Goal: Task Accomplishment & Management: Manage account settings

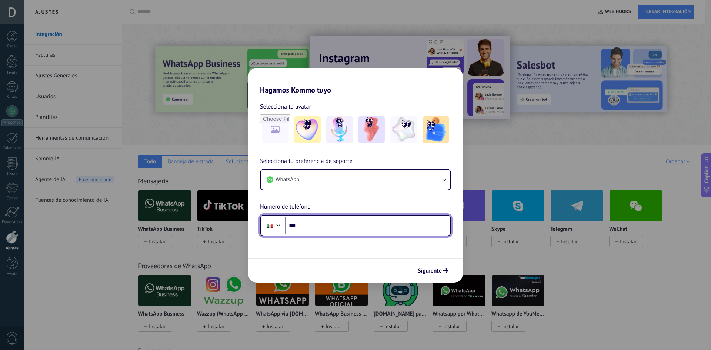
click at [321, 229] on input "***" at bounding box center [367, 225] width 165 height 17
type input "**********"
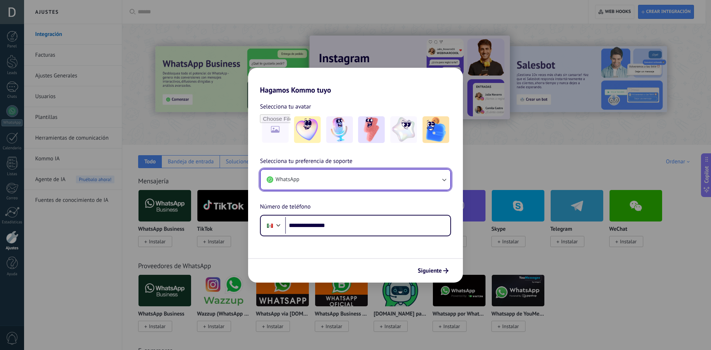
click at [441, 178] on icon "button" at bounding box center [444, 179] width 7 height 7
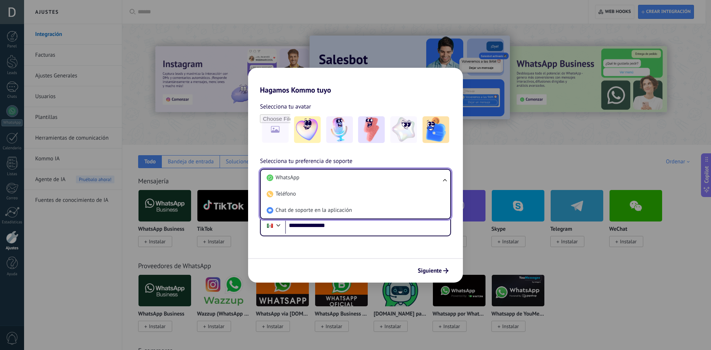
click at [441, 178] on ul "WhatsApp Teléfono Chat de soporte en la aplicación" at bounding box center [355, 194] width 191 height 50
click at [285, 179] on span "WhatsApp" at bounding box center [288, 177] width 24 height 7
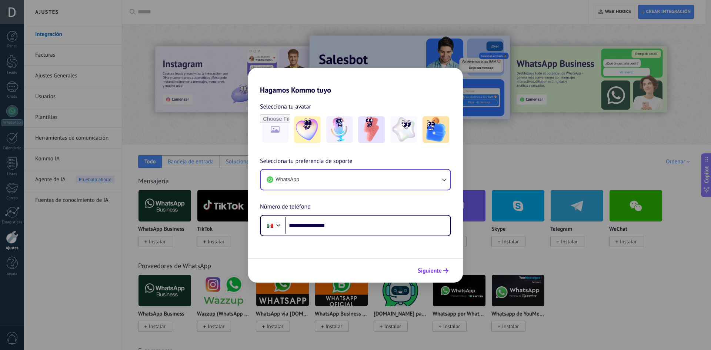
click at [438, 272] on span "Siguiente" at bounding box center [430, 270] width 24 height 5
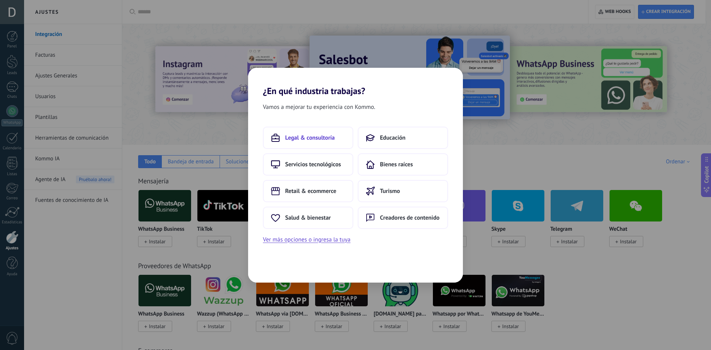
click at [310, 139] on span "Legal & consultoría" at bounding box center [310, 137] width 50 height 7
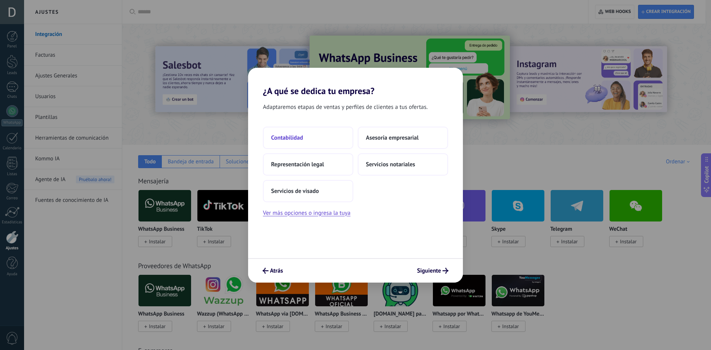
click at [300, 141] on span "Contabilidad" at bounding box center [287, 137] width 32 height 7
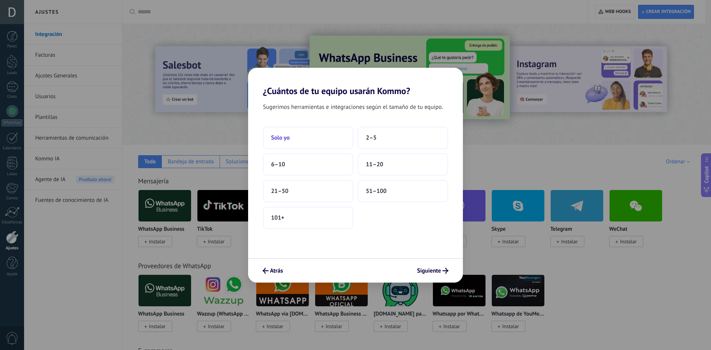
click at [286, 135] on span "Solo yo" at bounding box center [280, 137] width 19 height 7
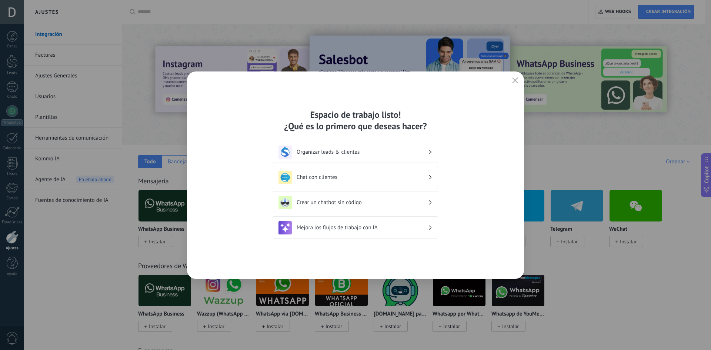
drag, startPoint x: 352, startPoint y: 153, endPoint x: 294, endPoint y: 158, distance: 58.4
click at [352, 153] on h3 "Organizar leads & clientes" at bounding box center [363, 152] width 132 height 7
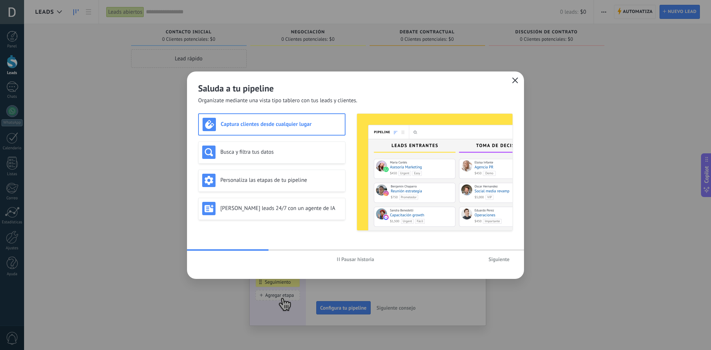
click at [517, 82] on icon "button" at bounding box center [515, 80] width 6 height 6
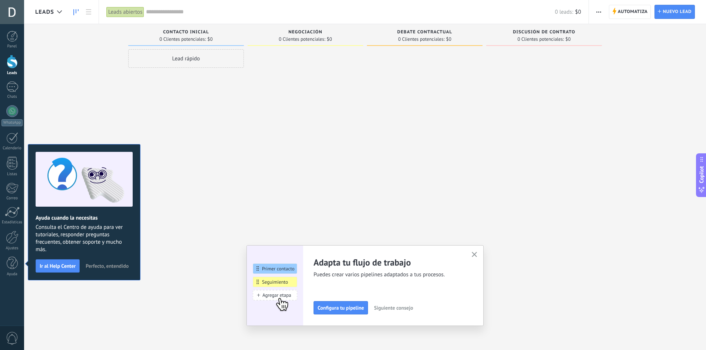
click at [110, 265] on span "Perfecto, entendido" at bounding box center [107, 265] width 43 height 5
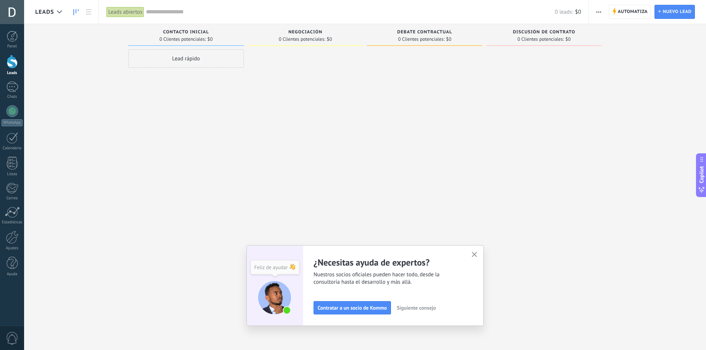
click at [477, 254] on use "button" at bounding box center [475, 255] width 6 height 6
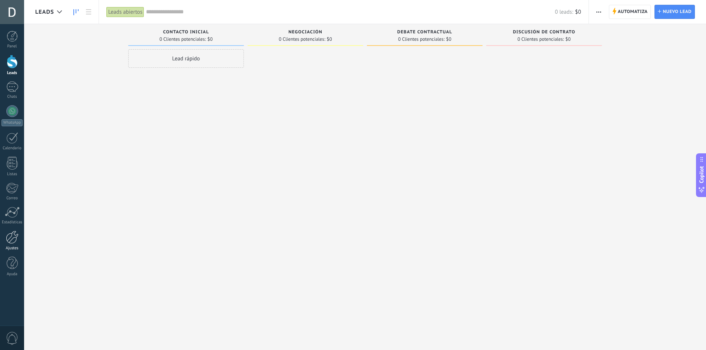
click at [13, 239] on div at bounding box center [12, 237] width 13 height 13
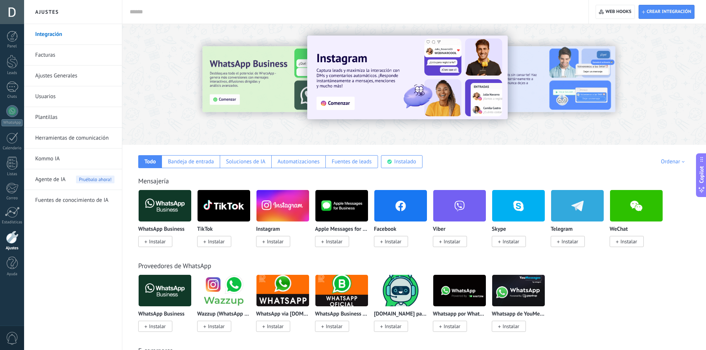
click at [41, 117] on link "Plantillas" at bounding box center [74, 117] width 79 height 21
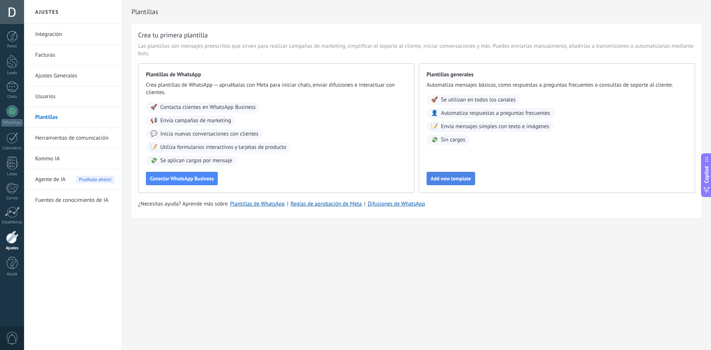
click at [454, 177] on span "Add new template" at bounding box center [451, 178] width 40 height 5
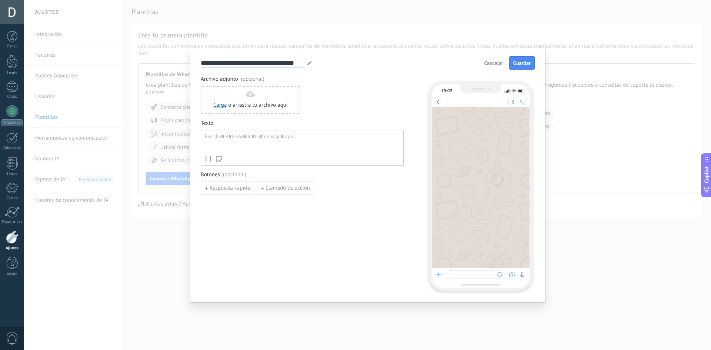
click at [228, 64] on input "**********" at bounding box center [253, 63] width 104 height 9
click at [270, 64] on input "**********" at bounding box center [253, 63] width 104 height 9
paste input
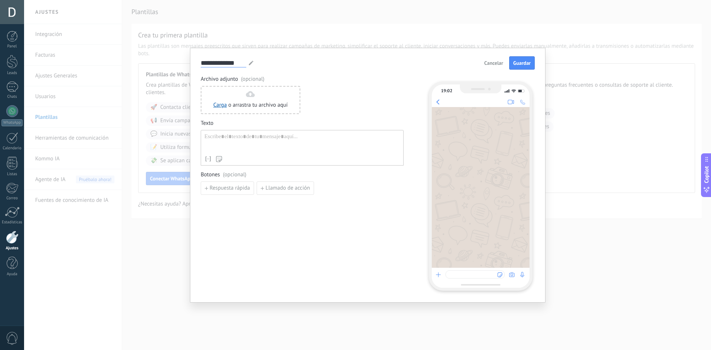
type input "**********"
click at [220, 104] on link "Carga" at bounding box center [219, 105] width 13 height 7
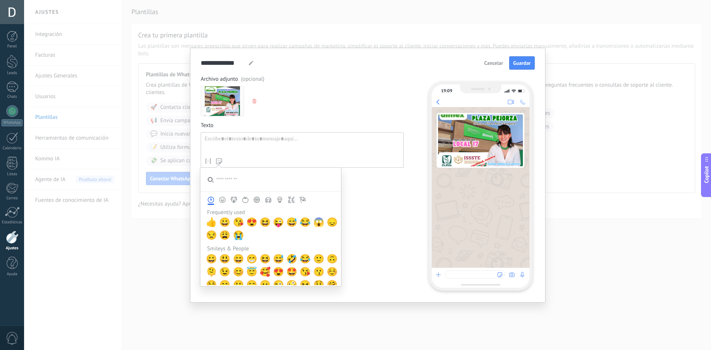
click at [220, 137] on div at bounding box center [303, 145] width 196 height 19
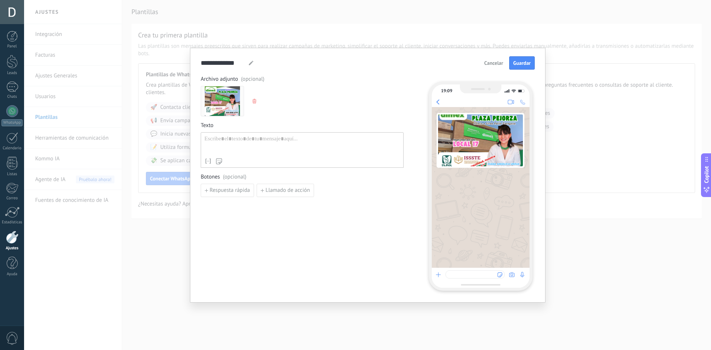
paste div
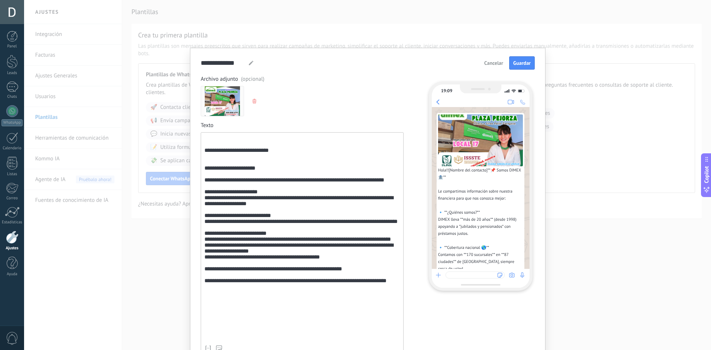
click at [222, 137] on div "**********" at bounding box center [303, 239] width 196 height 206
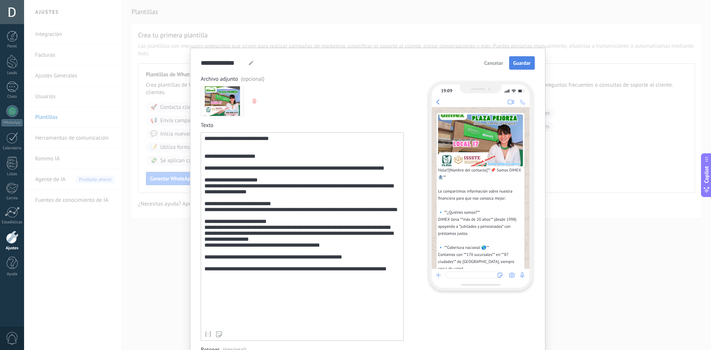
click at [523, 63] on span "Guardar" at bounding box center [522, 62] width 17 height 5
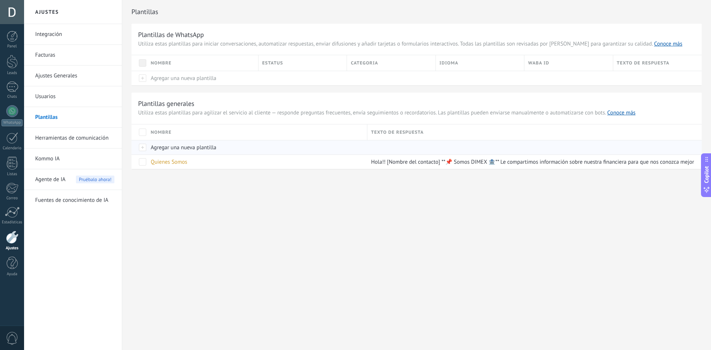
click at [173, 146] on span "Agregar una nueva plantilla" at bounding box center [184, 147] width 66 height 7
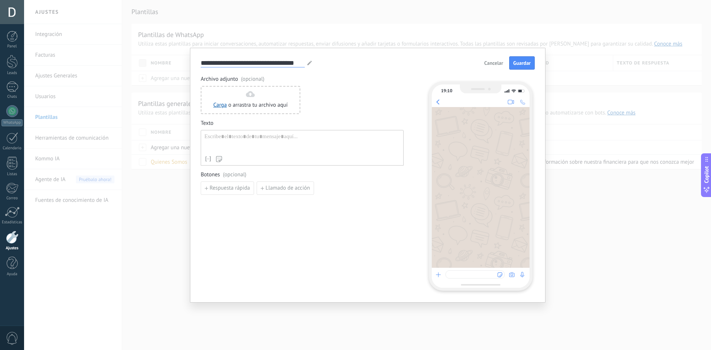
click at [234, 64] on input "**********" at bounding box center [253, 63] width 104 height 9
paste input
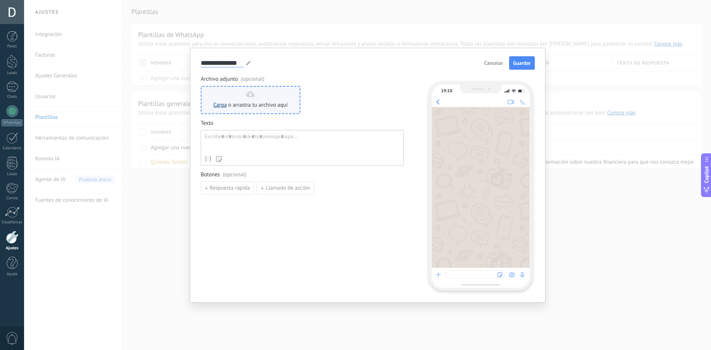
type input "**********"
click at [220, 105] on link "Carga" at bounding box center [219, 105] width 13 height 7
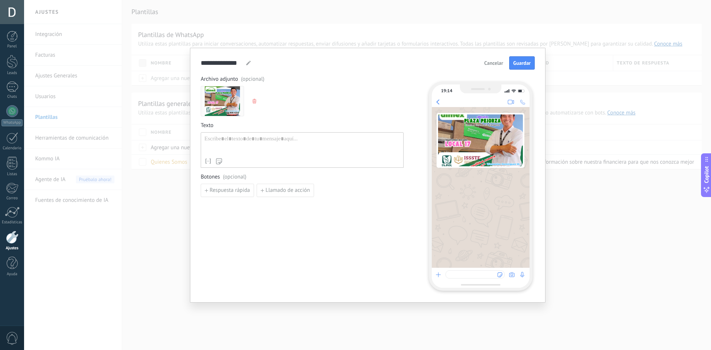
click at [247, 143] on div at bounding box center [303, 145] width 196 height 19
paste div
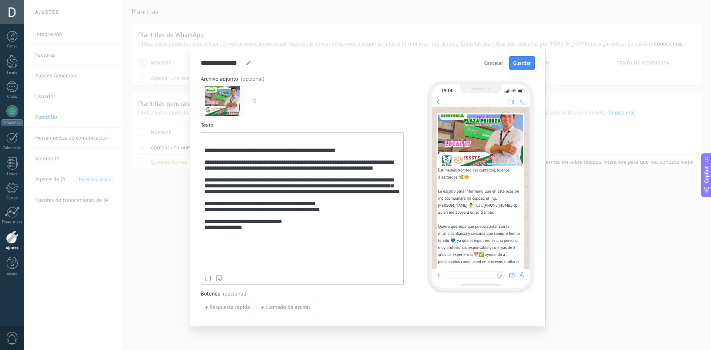
click at [215, 136] on div "**********" at bounding box center [303, 204] width 196 height 136
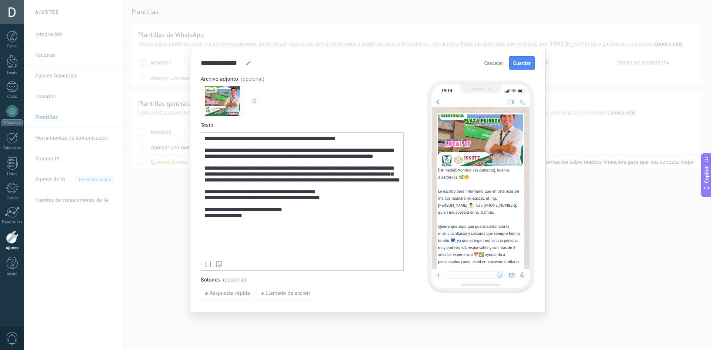
click at [330, 155] on div "**********" at bounding box center [303, 197] width 196 height 122
click at [259, 242] on div "**********" at bounding box center [303, 197] width 196 height 122
click at [524, 64] on span "Guardar" at bounding box center [522, 62] width 17 height 5
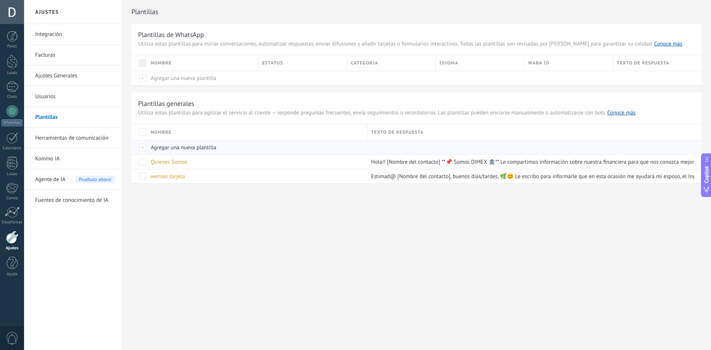
click at [172, 148] on span "Agregar una nueva plantilla" at bounding box center [184, 147] width 66 height 7
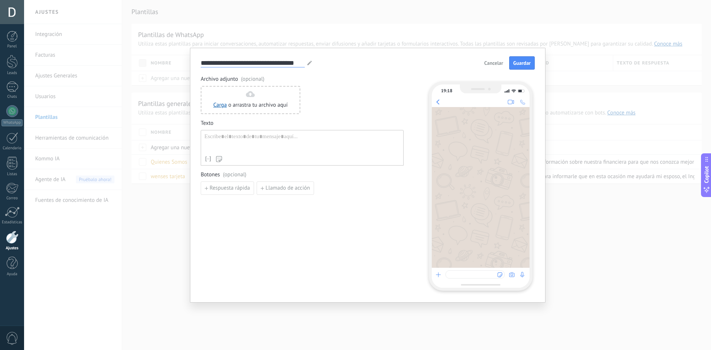
click at [237, 63] on input "**********" at bounding box center [253, 63] width 104 height 9
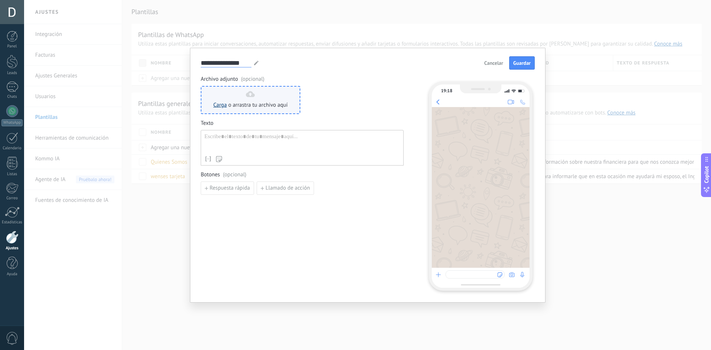
type input "**********"
click at [217, 107] on link "Carga" at bounding box center [219, 105] width 13 height 7
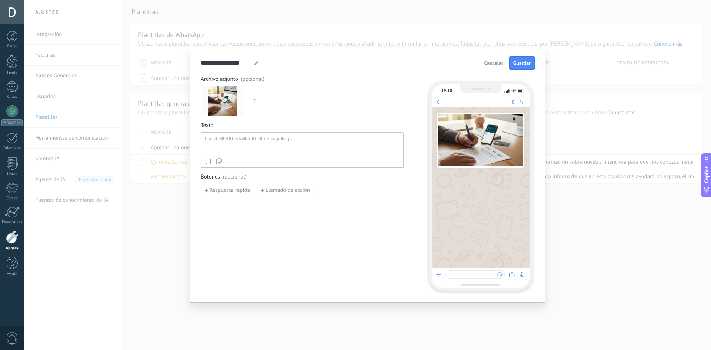
click at [242, 143] on div at bounding box center [303, 145] width 196 height 19
paste div
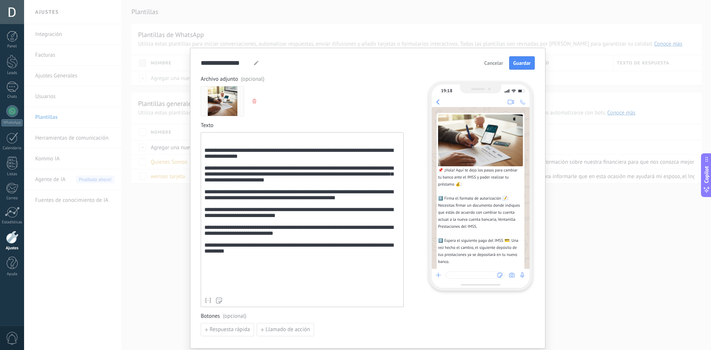
click at [233, 142] on div "**********" at bounding box center [303, 215] width 196 height 158
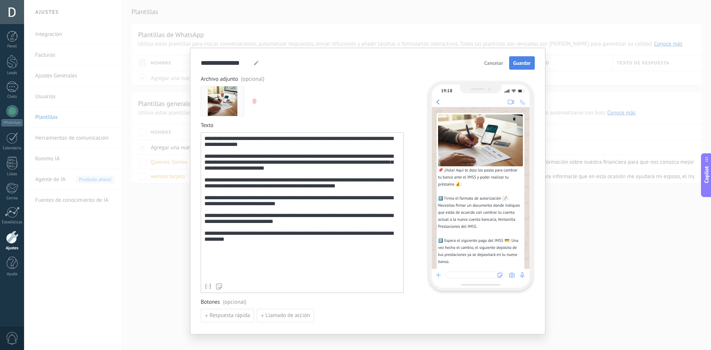
click at [517, 62] on span "Guardar" at bounding box center [522, 62] width 17 height 5
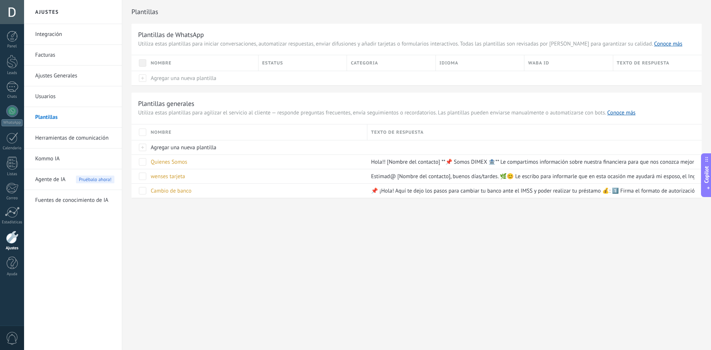
click at [60, 137] on link "Herramientas de comunicación" at bounding box center [74, 138] width 79 height 21
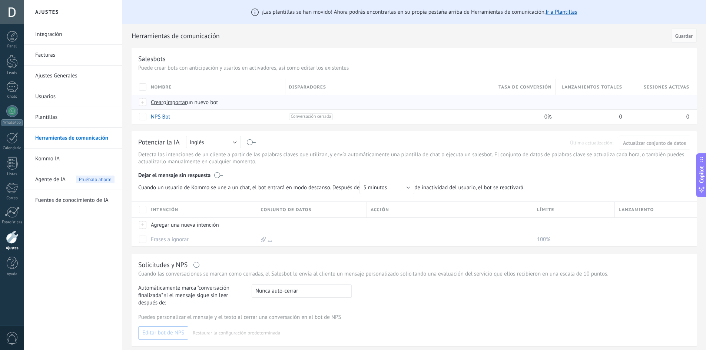
click at [181, 103] on span "importar" at bounding box center [176, 102] width 21 height 7
click at [0, 0] on input "importar un nuevo bot" at bounding box center [0, 0] width 0 height 0
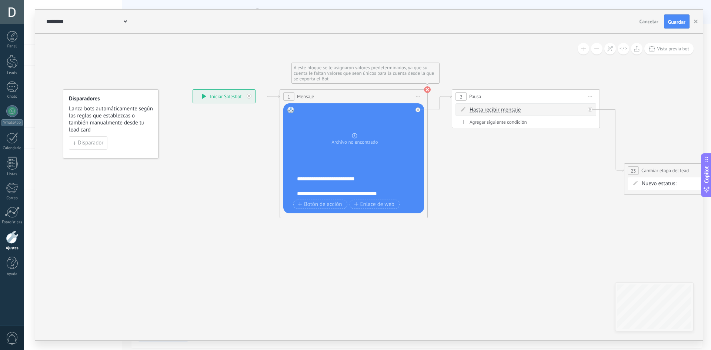
click at [427, 90] on use at bounding box center [427, 89] width 7 height 7
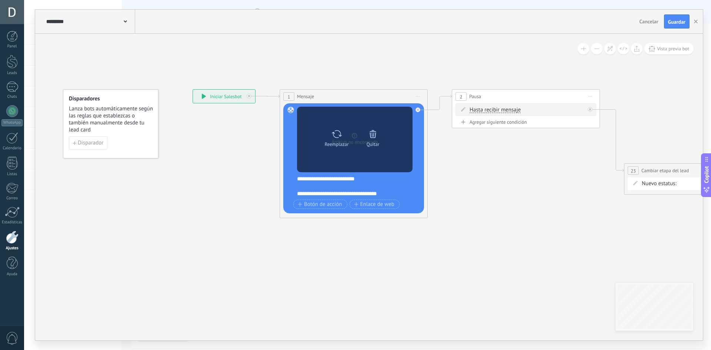
click at [338, 132] on icon at bounding box center [337, 134] width 11 height 10
click input "Subir" at bounding box center [0, 0] width 0 height 0
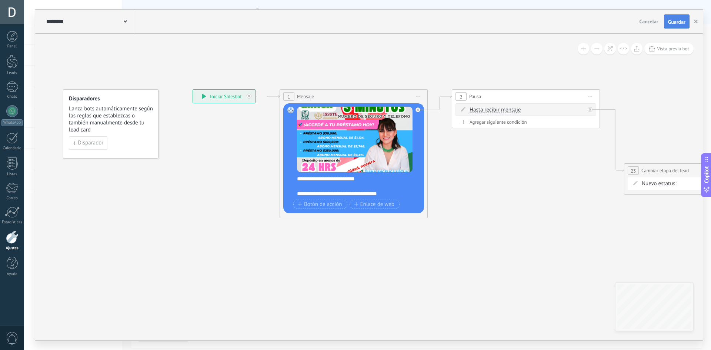
click at [680, 22] on span "Guardar" at bounding box center [676, 21] width 17 height 5
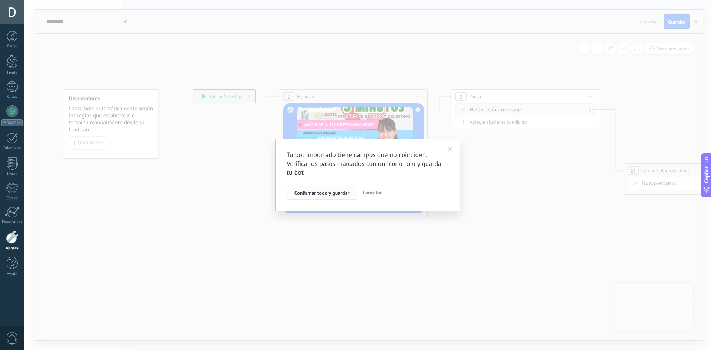
click at [325, 195] on span "Confirmar todo y guardar" at bounding box center [322, 192] width 55 height 5
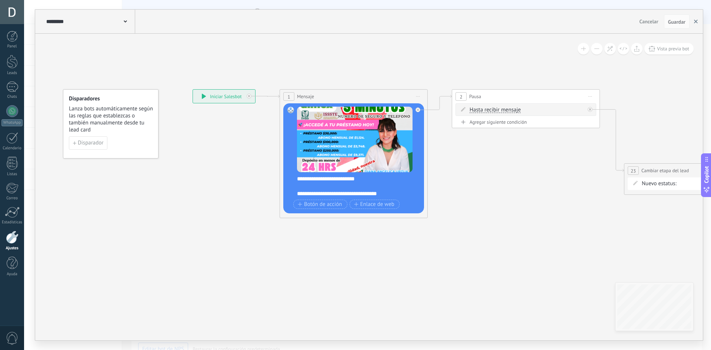
click at [696, 22] on use "button" at bounding box center [696, 22] width 4 height 4
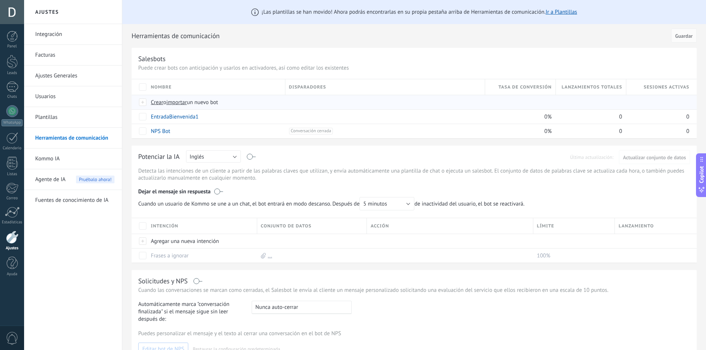
click at [178, 104] on span "importar" at bounding box center [176, 102] width 21 height 7
click at [0, 0] on input "importar un nuevo bot" at bounding box center [0, 0] width 0 height 0
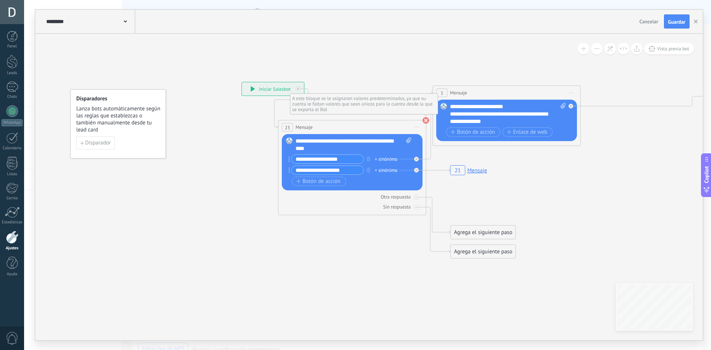
click at [428, 122] on use at bounding box center [426, 120] width 7 height 7
click at [676, 19] on span "Guardar" at bounding box center [676, 21] width 17 height 5
click at [694, 22] on icon "button" at bounding box center [696, 22] width 4 height 4
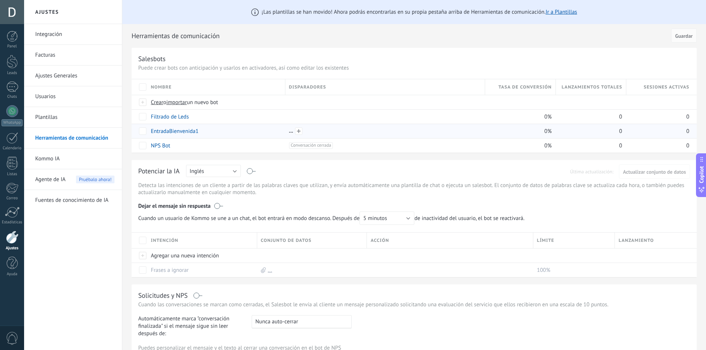
click at [290, 133] on div at bounding box center [385, 131] width 192 height 7
click at [290, 132] on div at bounding box center [385, 131] width 192 height 7
click at [298, 132] on span at bounding box center [298, 130] width 7 height 7
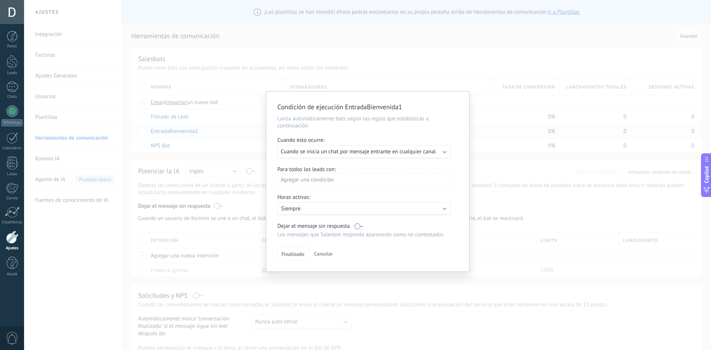
click at [329, 179] on div "Agregar una condición" at bounding box center [364, 179] width 173 height 13
click at [329, 179] on div at bounding box center [367, 182] width 203 height 180
click at [325, 256] on span "Cancelar" at bounding box center [323, 253] width 19 height 7
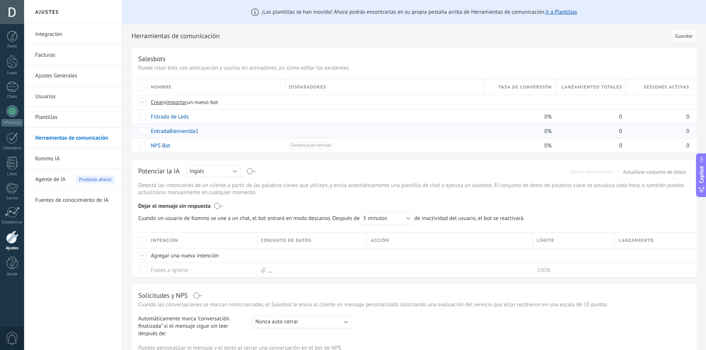
click at [13, 14] on div at bounding box center [12, 12] width 24 height 24
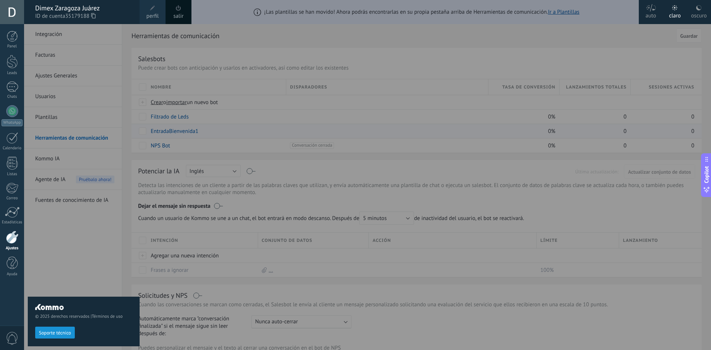
click at [155, 11] on span at bounding box center [153, 8] width 8 height 8
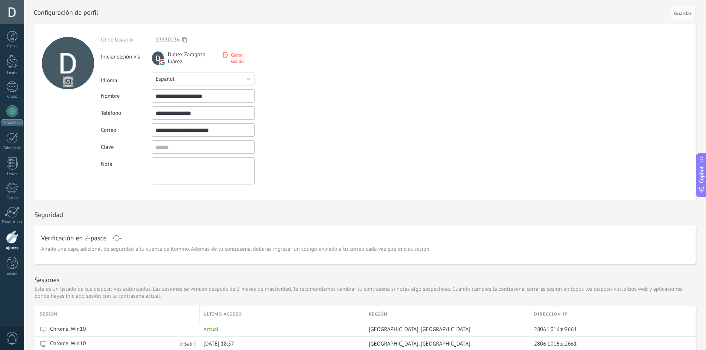
click at [69, 81] on input "file" at bounding box center [68, 81] width 10 height 10
type input "**********"
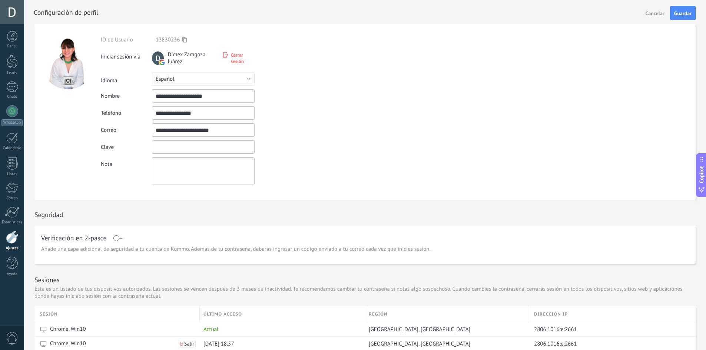
click at [191, 146] on input "textbox" at bounding box center [203, 146] width 103 height 13
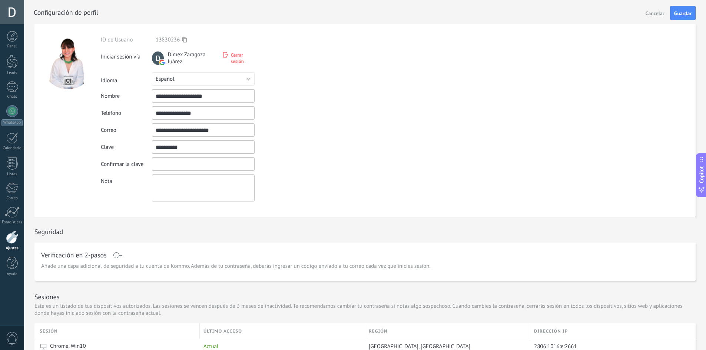
type input "**********"
click at [174, 160] on input "textbox" at bounding box center [203, 163] width 103 height 13
type input "**********"
click at [681, 13] on span "Guardar" at bounding box center [682, 13] width 17 height 5
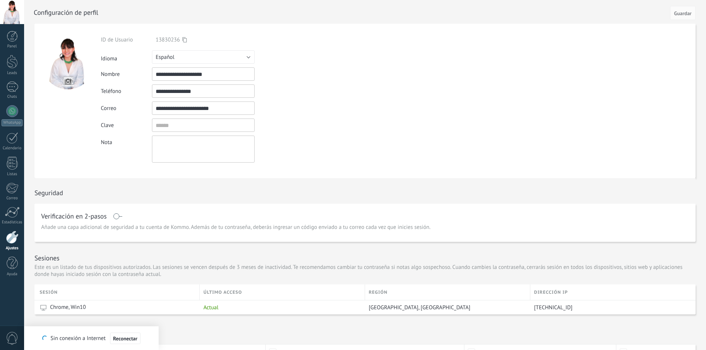
drag, startPoint x: 10, startPoint y: 242, endPoint x: 67, endPoint y: 239, distance: 57.9
click at [10, 242] on div at bounding box center [12, 237] width 13 height 13
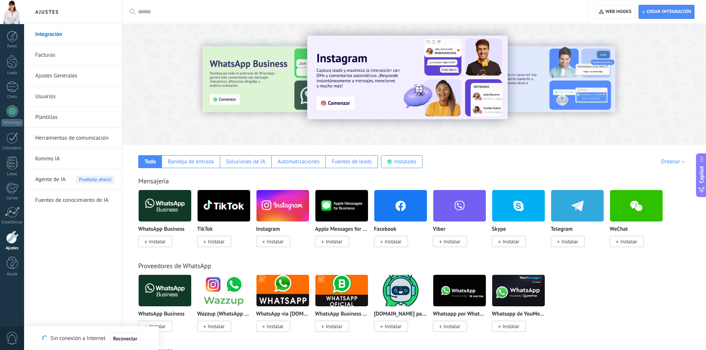
click at [16, 62] on div at bounding box center [12, 62] width 11 height 14
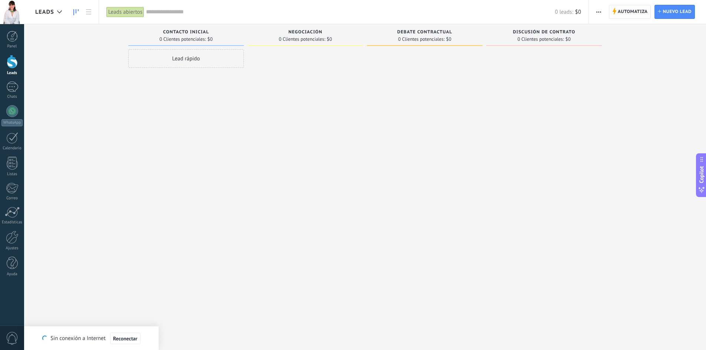
click at [636, 13] on span "Automatiza" at bounding box center [633, 11] width 30 height 13
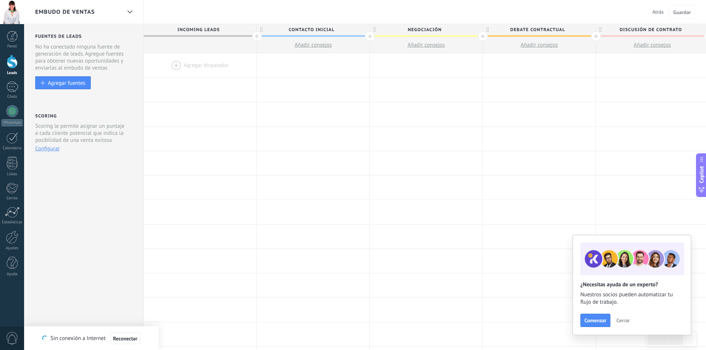
click at [177, 46] on div at bounding box center [200, 45] width 113 height 16
click at [173, 65] on div at bounding box center [200, 65] width 113 height 24
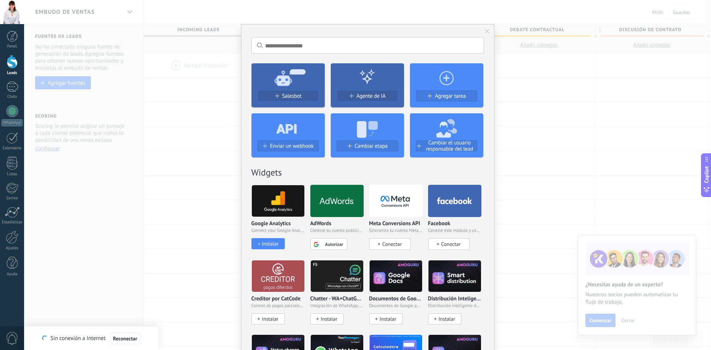
click at [285, 153] on div "Enviar un webhook" at bounding box center [288, 148] width 73 height 17
click at [282, 94] on span "Salesbot" at bounding box center [292, 96] width 20 height 6
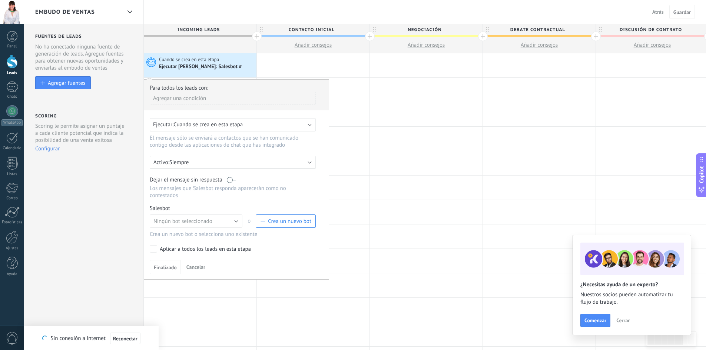
click at [207, 126] on span "Cuando se crea en esta etapa" at bounding box center [207, 124] width 69 height 7
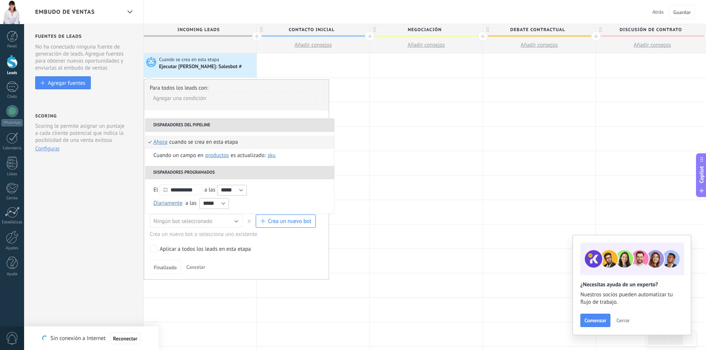
click at [196, 110] on div "Agregar una condición" at bounding box center [233, 101] width 166 height 19
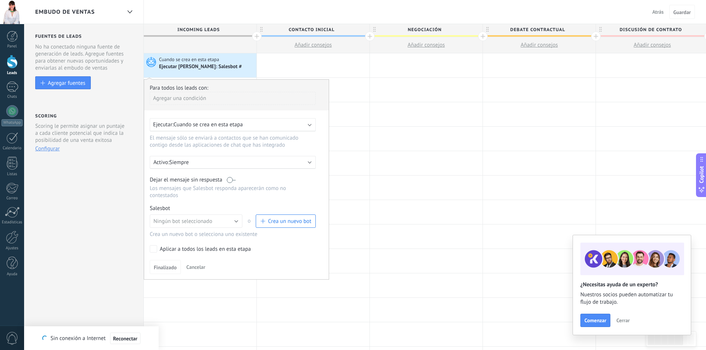
click at [309, 126] on div "Ejecutar: Cuando se crea en esta etapa" at bounding box center [233, 124] width 166 height 13
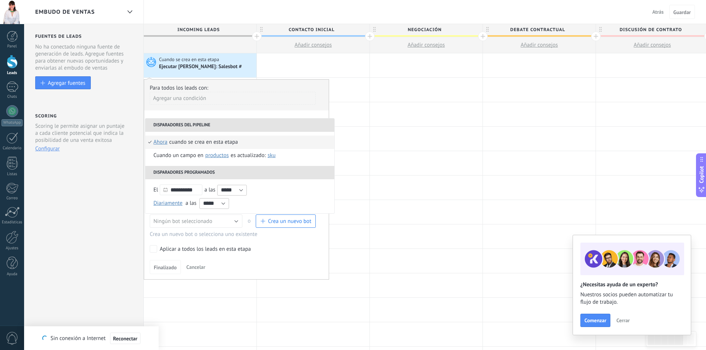
click at [275, 99] on div "Agregar una condición" at bounding box center [233, 98] width 166 height 13
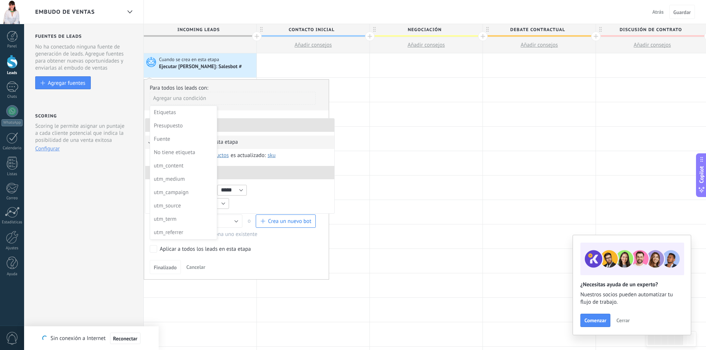
click at [303, 102] on div at bounding box center [236, 180] width 185 height 200
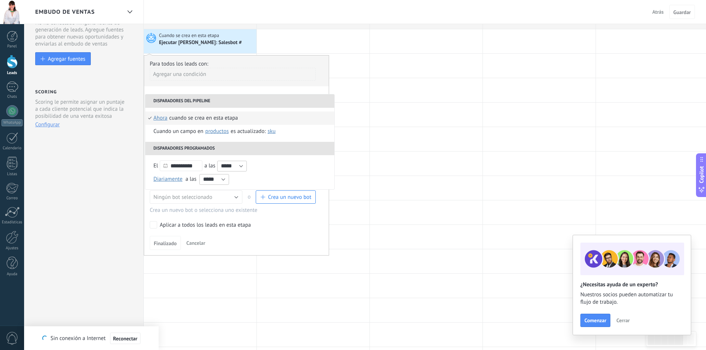
scroll to position [37, 0]
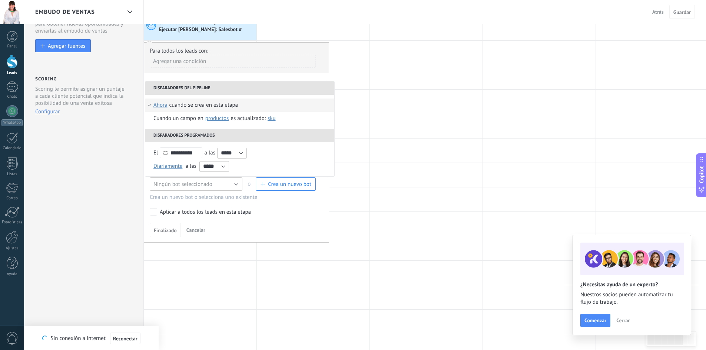
click at [236, 184] on button "Ningún bot seleccionado" at bounding box center [196, 183] width 93 height 13
click at [169, 210] on span "EntradaBienvenida1" at bounding box center [192, 209] width 94 height 7
click at [165, 230] on span "Finalizado" at bounding box center [165, 230] width 23 height 5
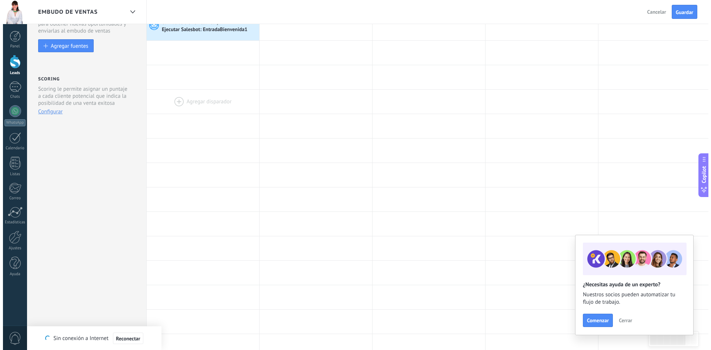
scroll to position [0, 0]
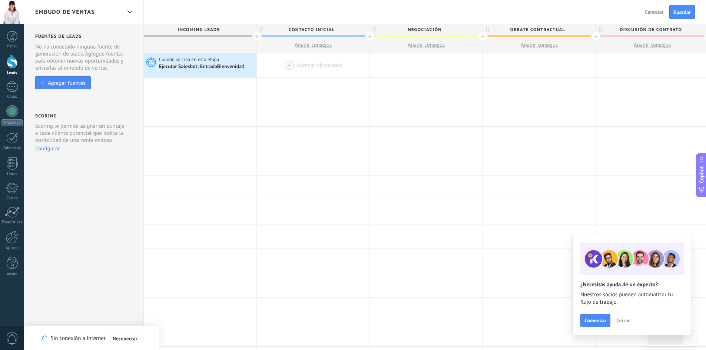
click at [286, 64] on div at bounding box center [313, 65] width 113 height 24
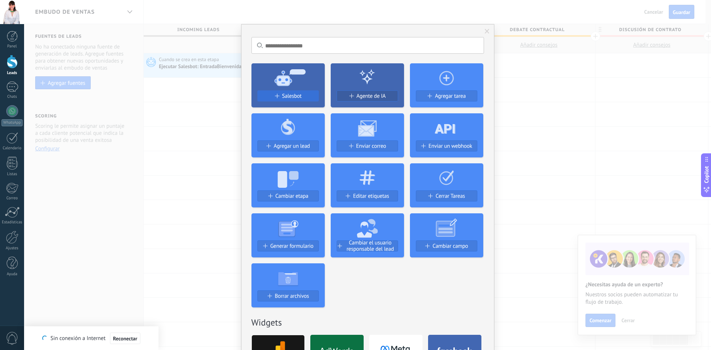
click at [276, 93] on div "Salesbot" at bounding box center [288, 96] width 61 height 6
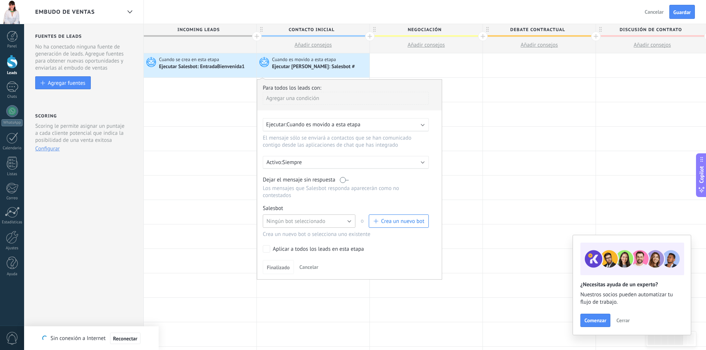
click at [350, 221] on button "Ningún bot seleccionado" at bounding box center [309, 221] width 93 height 13
click at [294, 234] on span "Filtrado de Leds" at bounding box center [305, 233] width 94 height 7
click at [280, 269] on span "Finalizado" at bounding box center [278, 267] width 23 height 5
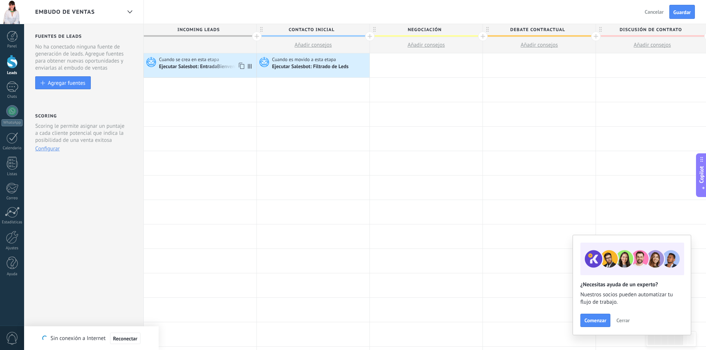
click at [206, 67] on div "Ejecutar Salesbot: EntradaBienvenida1" at bounding box center [202, 67] width 87 height 7
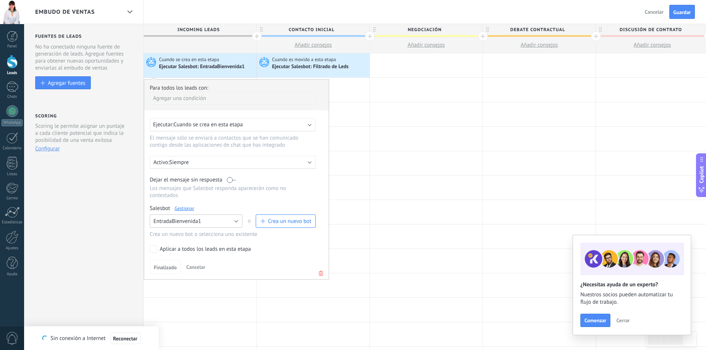
click at [223, 222] on button "EntradaBienvenida1" at bounding box center [196, 221] width 93 height 13
click at [190, 210] on link "Gestionar" at bounding box center [185, 208] width 20 height 6
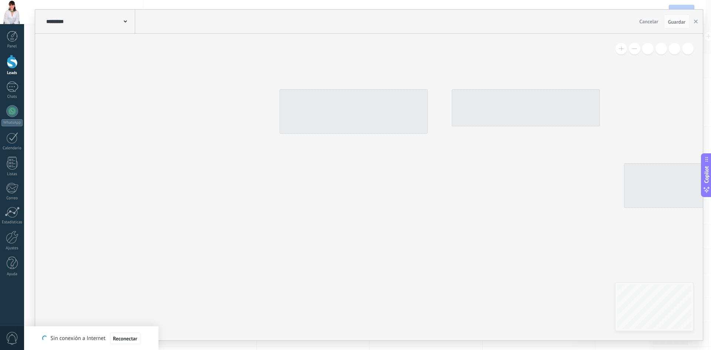
type input "**********"
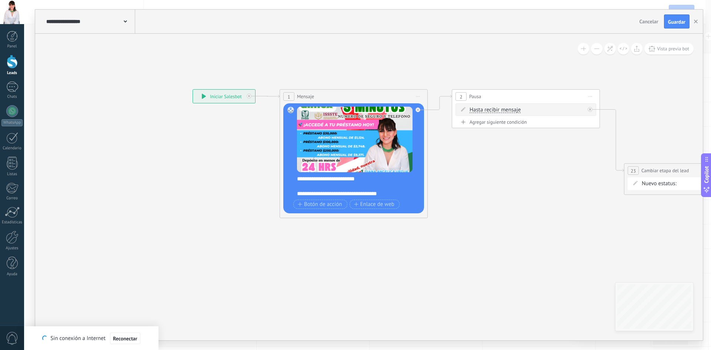
click at [307, 96] on span "Mensaje" at bounding box center [305, 96] width 17 height 7
click at [424, 96] on div "1 Mensaje ******* (a): Todos los contactos - canales seleccionados Todos los co…" at bounding box center [353, 97] width 147 height 14
click at [418, 97] on icon at bounding box center [418, 96] width 4 height 1
click at [365, 73] on icon at bounding box center [514, 153] width 1015 height 499
click at [673, 23] on span "Guardar" at bounding box center [676, 21] width 17 height 5
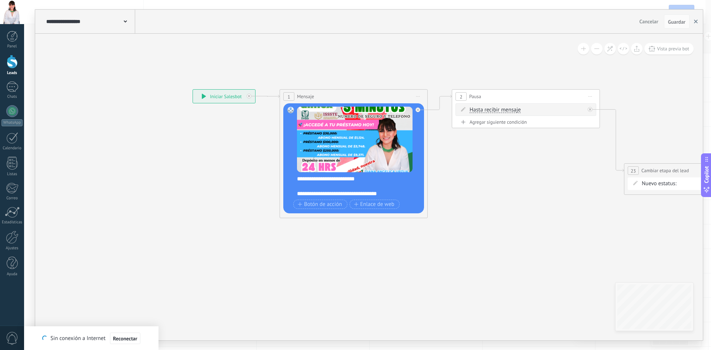
click at [698, 23] on button "button" at bounding box center [696, 21] width 11 height 14
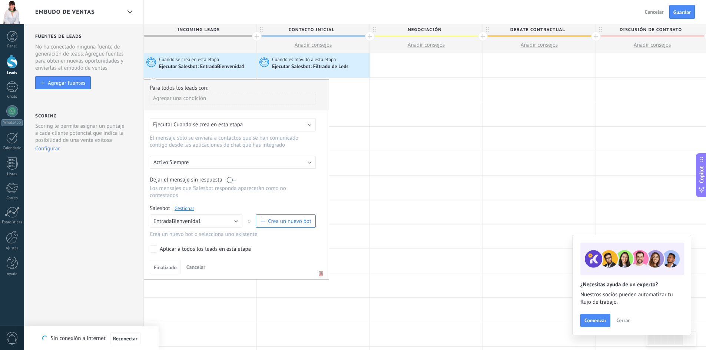
click at [234, 182] on label at bounding box center [231, 179] width 9 height 7
click at [169, 265] on span "Finalizado" at bounding box center [165, 267] width 23 height 5
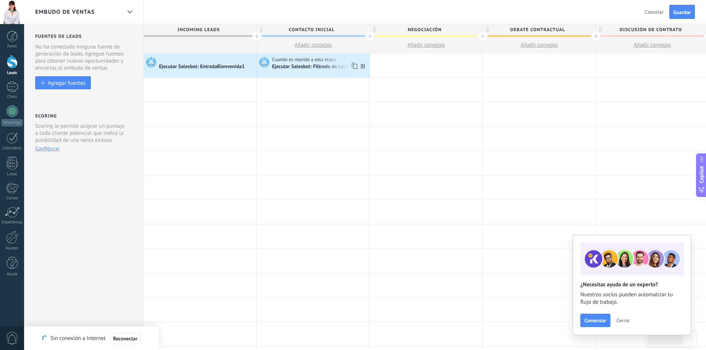
click at [301, 68] on div "Ejecutar Salesbot: Filtrado de Leds" at bounding box center [311, 67] width 78 height 7
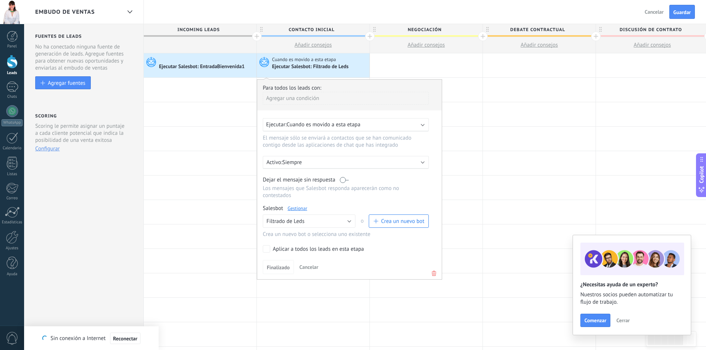
click at [346, 180] on label at bounding box center [344, 179] width 9 height 7
click at [301, 210] on link "Gestionar" at bounding box center [298, 208] width 20 height 6
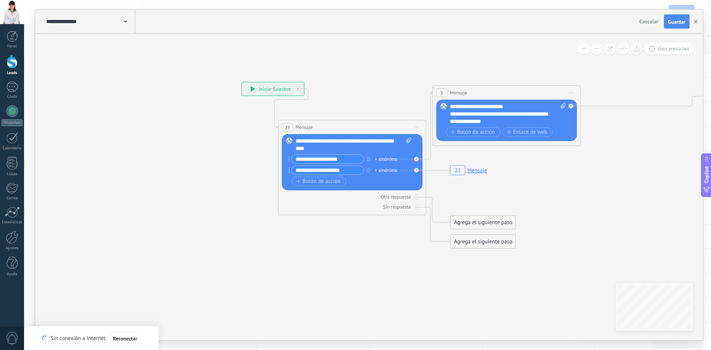
click at [415, 127] on icon at bounding box center [417, 127] width 4 height 1
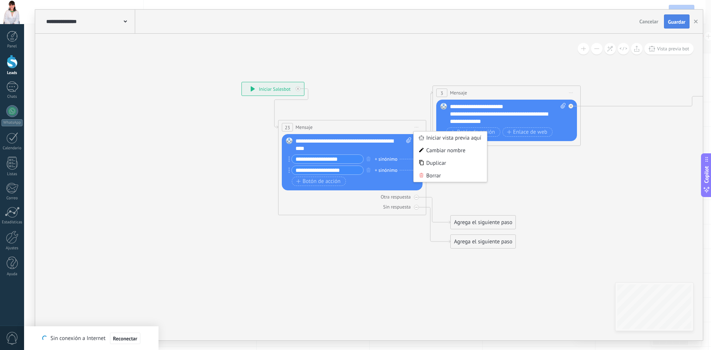
click at [677, 22] on span "Guardar" at bounding box center [676, 21] width 17 height 5
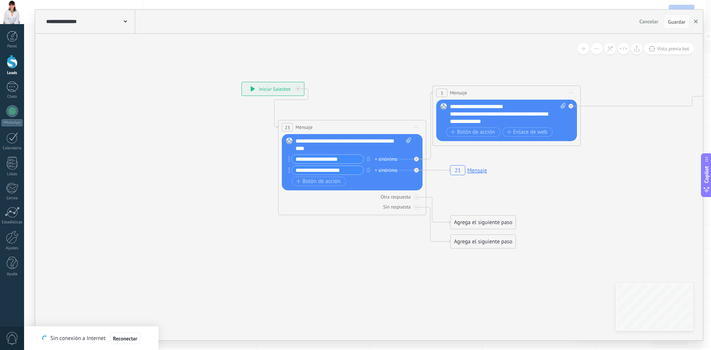
click at [697, 21] on use "button" at bounding box center [696, 22] width 4 height 4
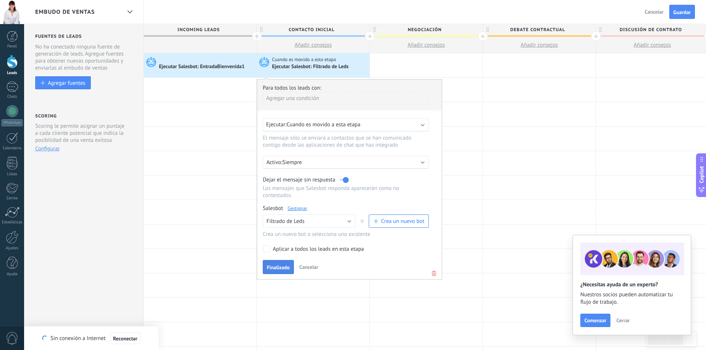
click at [277, 266] on span "Finalizado" at bounding box center [278, 267] width 23 height 5
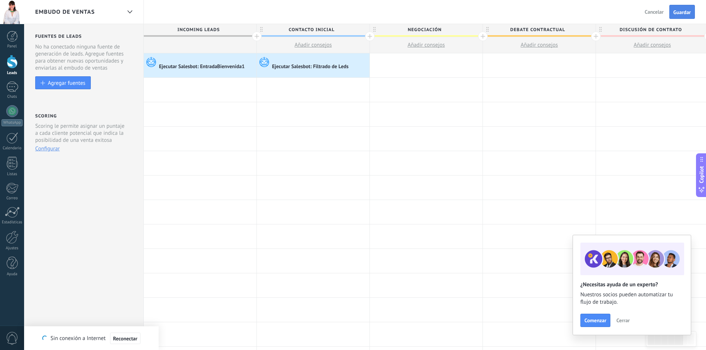
click at [688, 11] on span "Guardar" at bounding box center [681, 12] width 17 height 5
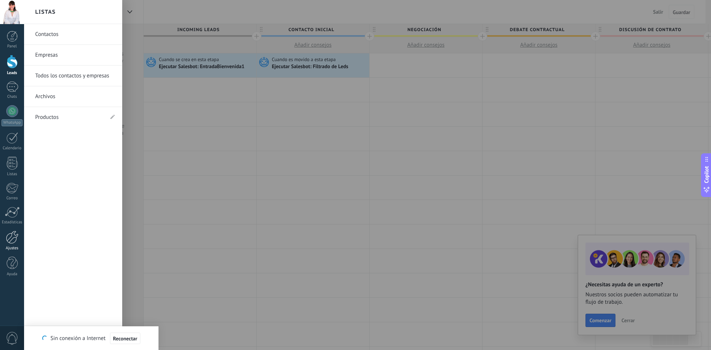
click at [11, 240] on div at bounding box center [12, 237] width 13 height 13
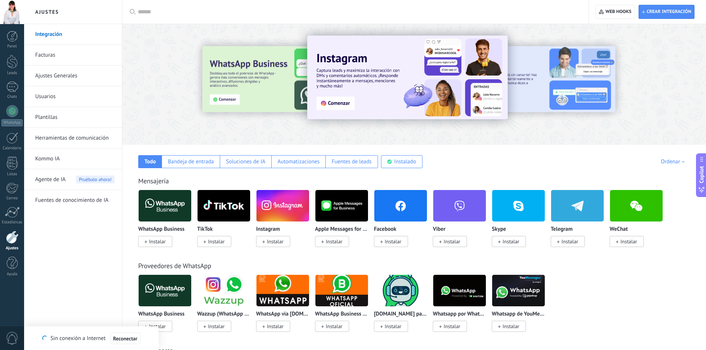
click at [388, 242] on span "Instalar" at bounding box center [393, 241] width 17 height 7
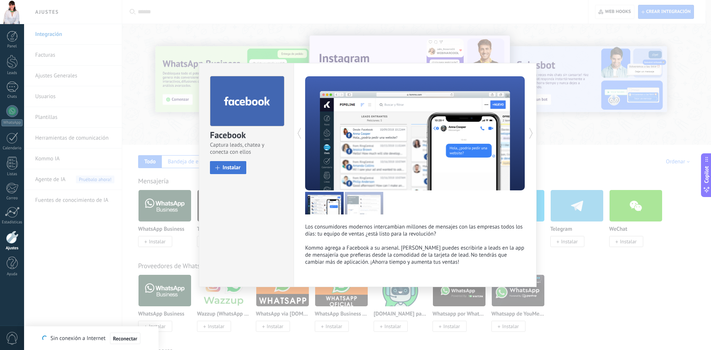
click at [232, 166] on span "Instalar" at bounding box center [232, 168] width 18 height 6
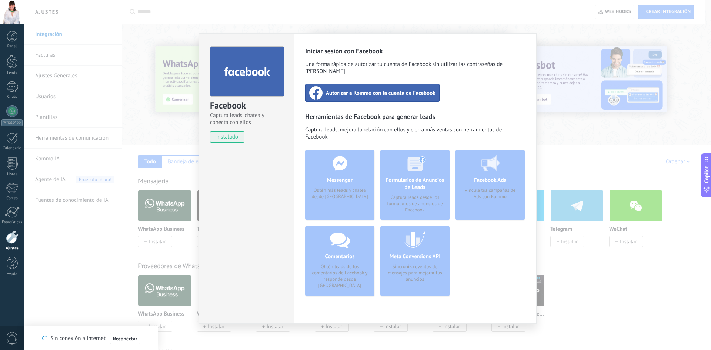
click at [371, 89] on span "Autorizar a Kommo con la cuenta de Facebook" at bounding box center [381, 92] width 110 height 7
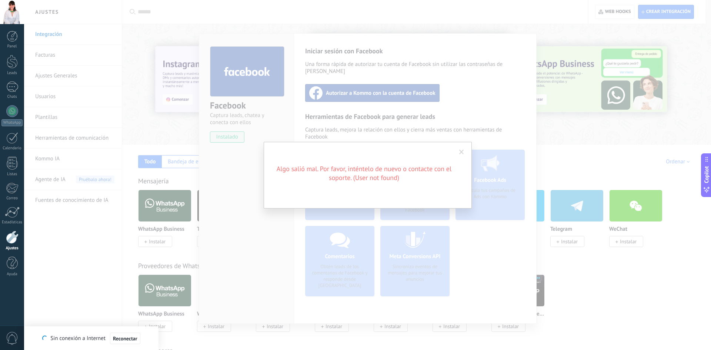
click at [354, 183] on div "Algo salió mal. Por favor, inténtelo de nuevo o contacte con el soporte. (User …" at bounding box center [368, 175] width 208 height 67
click at [348, 91] on div "Algo salió mal. Por favor, inténtelo de nuevo o contacte con el soporte. (User …" at bounding box center [367, 175] width 687 height 350
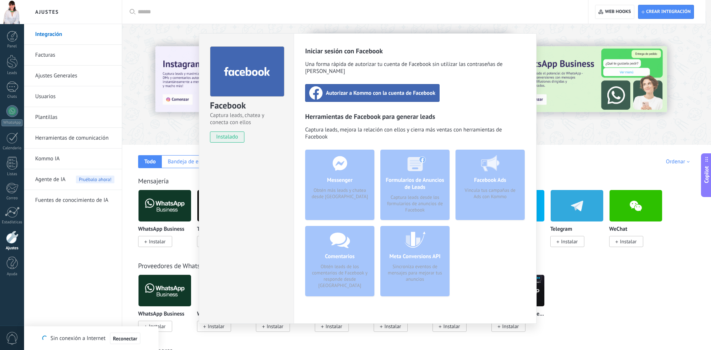
click at [361, 89] on span "Autorizar a Kommo con la cuenta de Facebook" at bounding box center [381, 92] width 110 height 7
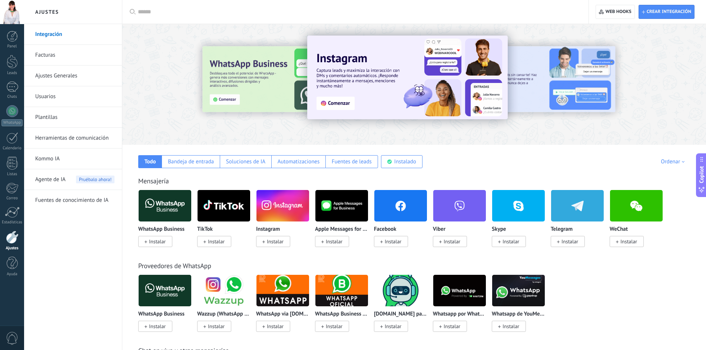
click at [160, 10] on input "text" at bounding box center [358, 12] width 440 height 8
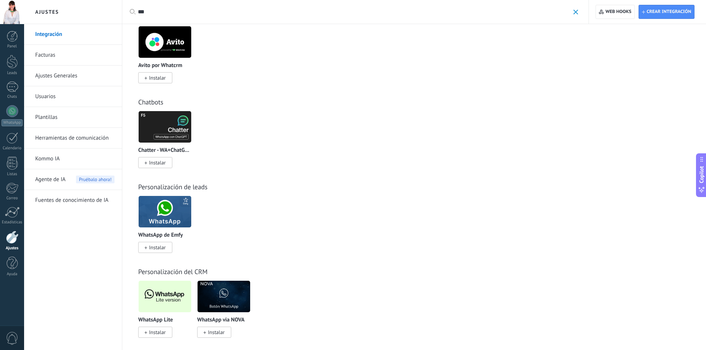
scroll to position [286, 0]
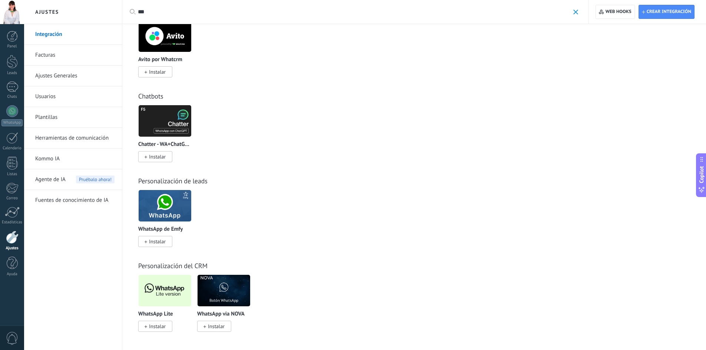
type input "***"
click at [160, 326] on span "Instalar" at bounding box center [157, 326] width 17 height 7
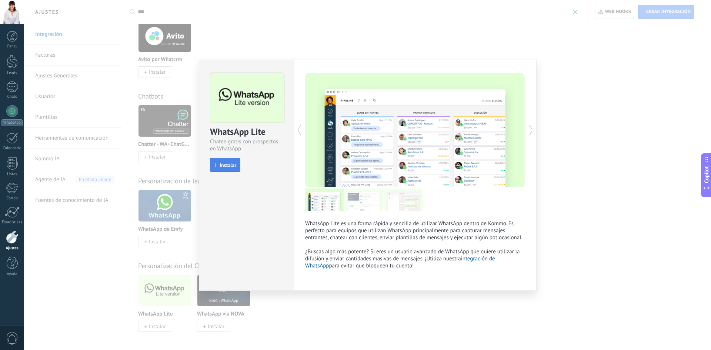
click at [231, 164] on span "Instalar" at bounding box center [228, 165] width 17 height 5
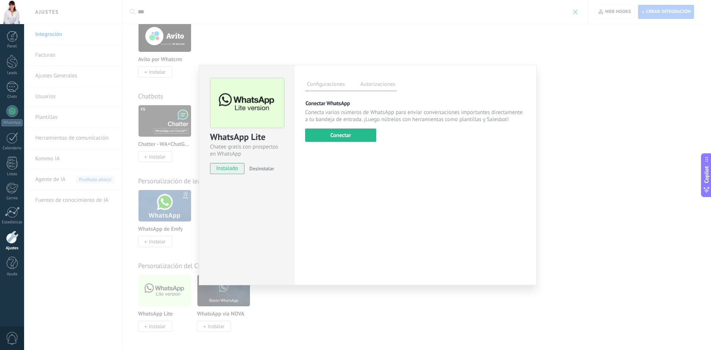
click at [240, 66] on div "WhatsApp Lite Chatee gratis con prospectos en WhatsApp instalado Desinstalar" at bounding box center [246, 122] width 94 height 115
click at [110, 89] on div "WhatsApp Lite Chatee gratis con prospectos en WhatsApp instalado Desinstalar Co…" at bounding box center [367, 175] width 687 height 350
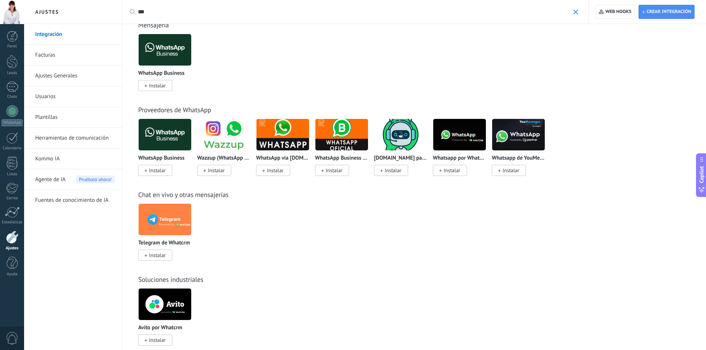
scroll to position [0, 0]
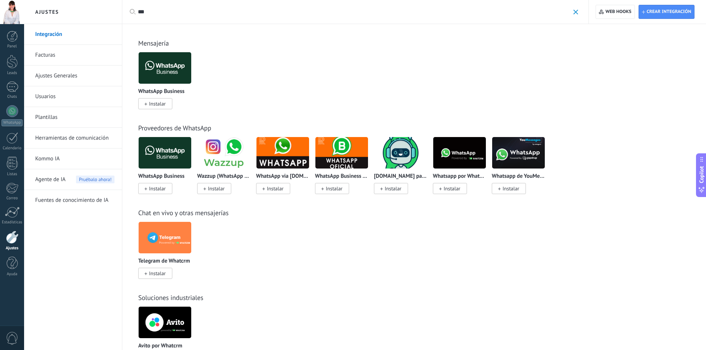
click at [49, 37] on link "Integración" at bounding box center [74, 34] width 79 height 21
click at [52, 34] on link "Integración" at bounding box center [74, 34] width 79 height 21
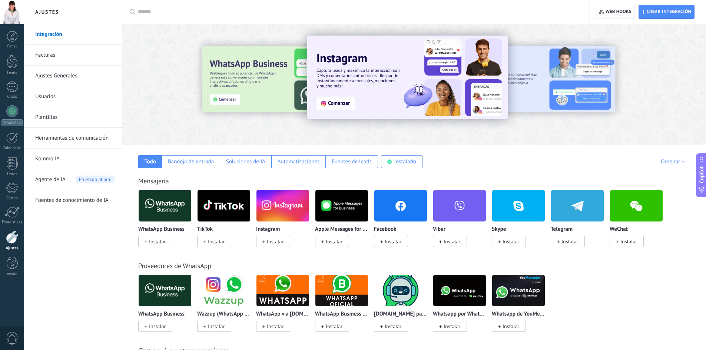
click at [381, 245] on span at bounding box center [381, 241] width 3 height 7
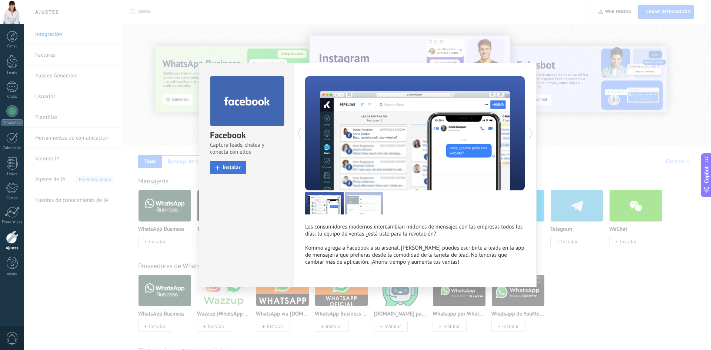
click at [229, 169] on span "Instalar" at bounding box center [232, 168] width 18 height 6
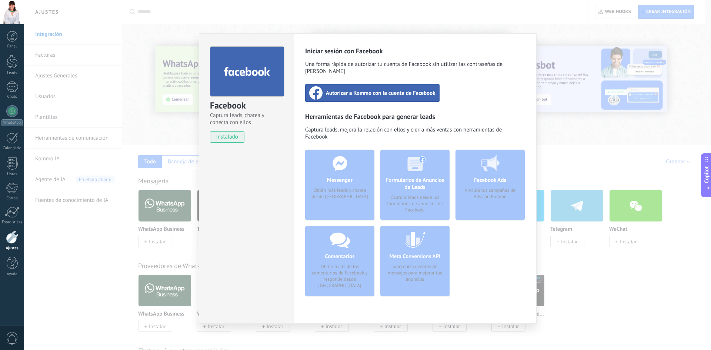
click at [575, 270] on div "Facebook Captura leads, chatea y conecta con ellos instalado Desinstalar Inicia…" at bounding box center [367, 175] width 687 height 350
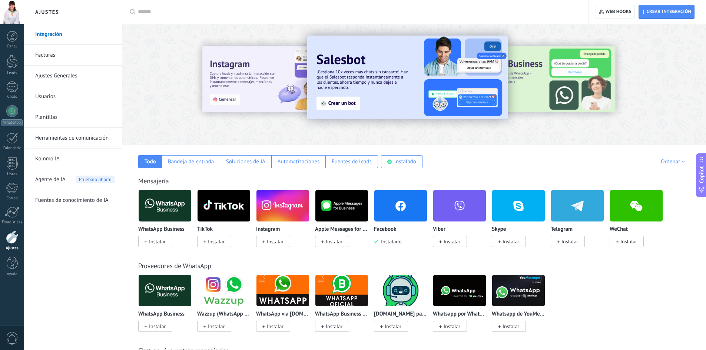
click at [397, 206] on img at bounding box center [400, 206] width 53 height 36
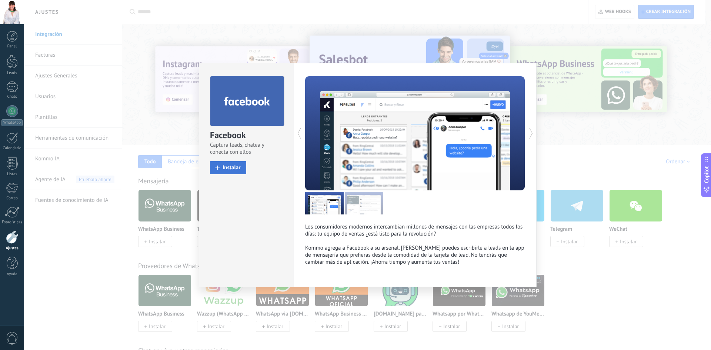
click at [232, 169] on span "Instalar" at bounding box center [232, 168] width 18 height 6
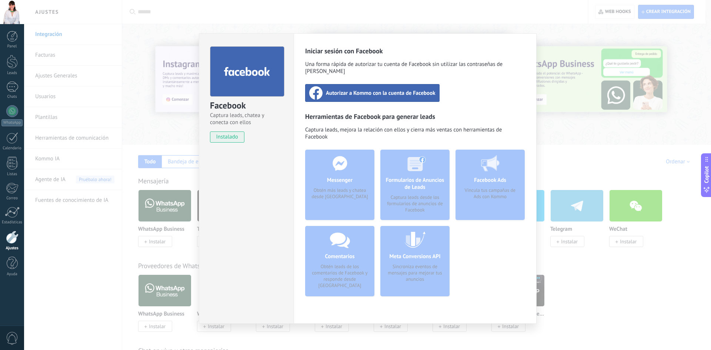
click at [353, 89] on span "Autorizar a Kommo con la cuenta de Facebook" at bounding box center [381, 92] width 110 height 7
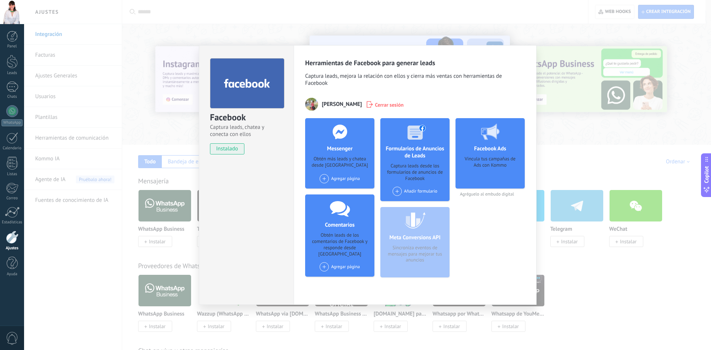
click at [342, 179] on div "Agregar página" at bounding box center [340, 178] width 40 height 9
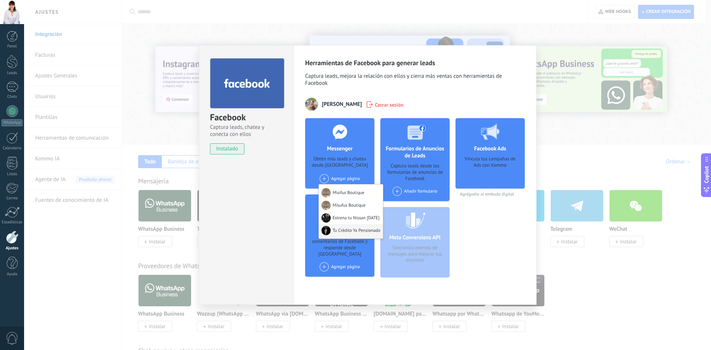
click at [346, 230] on div "Tu Crédito Ya Pensionado" at bounding box center [351, 231] width 64 height 14
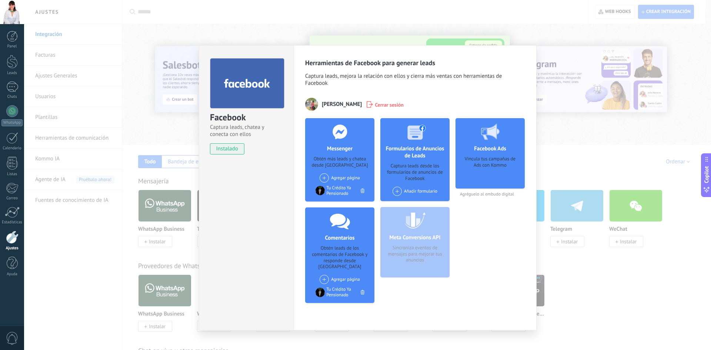
click at [569, 261] on div "Facebook Captura leads, chatea y conecta con ellos instalado Desinstalar Herram…" at bounding box center [367, 175] width 687 height 350
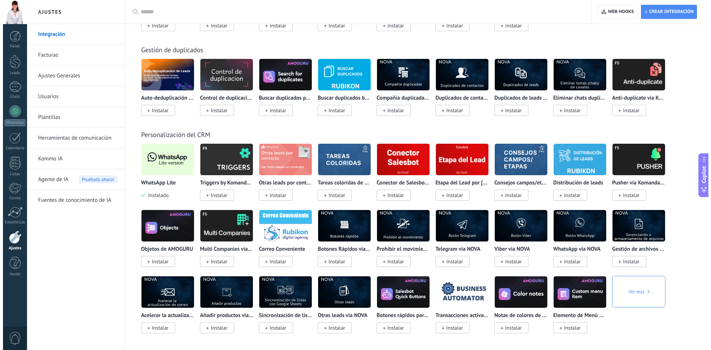
scroll to position [2305, 0]
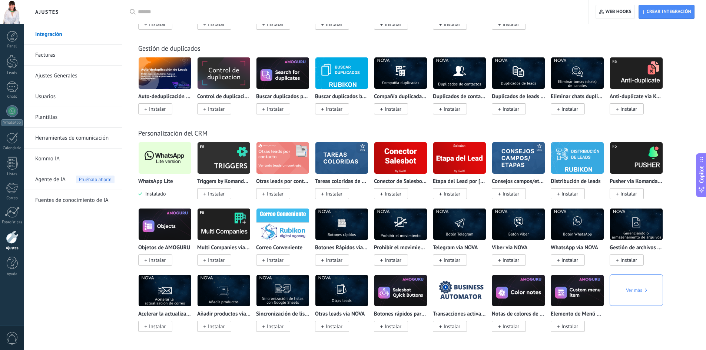
click at [166, 153] on img at bounding box center [165, 158] width 53 height 36
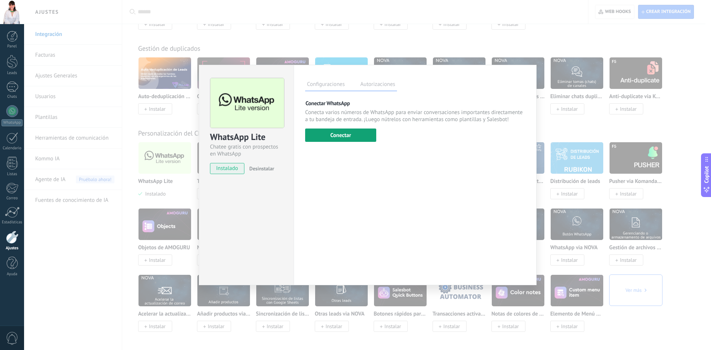
click at [344, 136] on button "Conectar" at bounding box center [340, 135] width 71 height 13
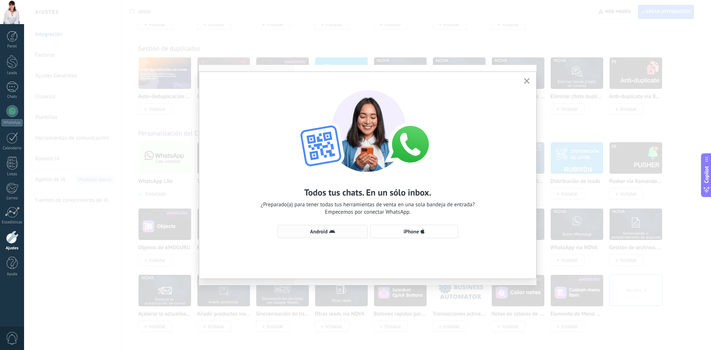
click at [333, 230] on icon "button" at bounding box center [332, 232] width 6 height 6
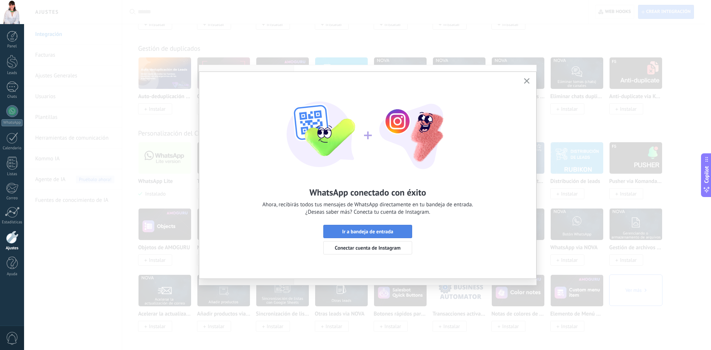
click at [353, 229] on span "Ir a bandeja de entrada" at bounding box center [367, 231] width 51 height 5
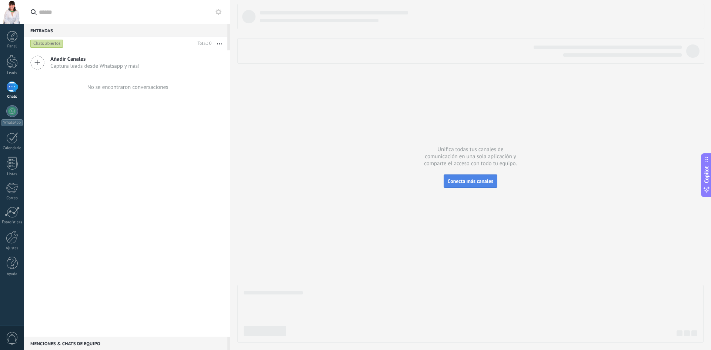
click at [470, 183] on span "Conecta más canales" at bounding box center [471, 181] width 46 height 7
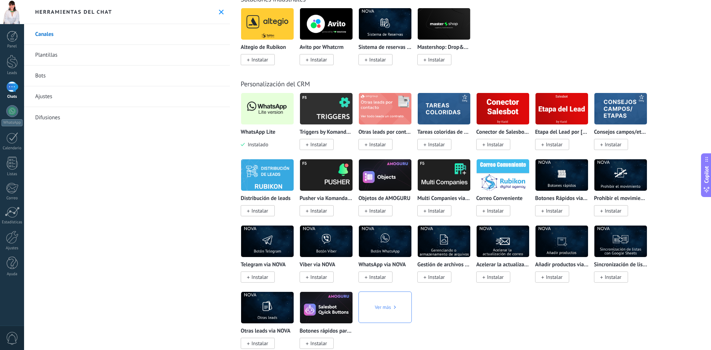
scroll to position [1408, 0]
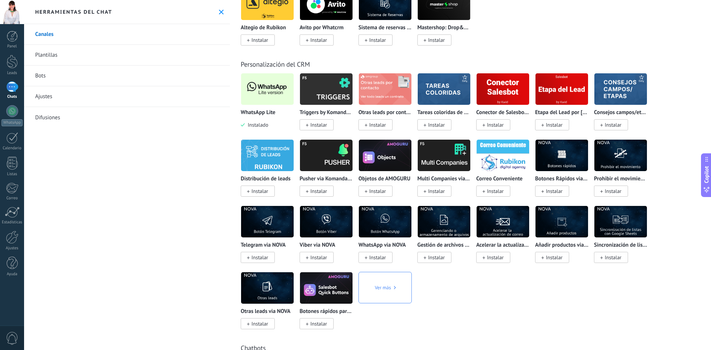
click at [263, 90] on img at bounding box center [267, 89] width 53 height 36
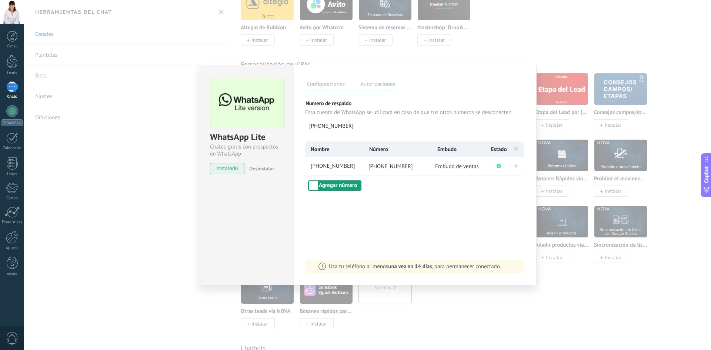
click at [342, 185] on button "Agregar número" at bounding box center [334, 185] width 53 height 10
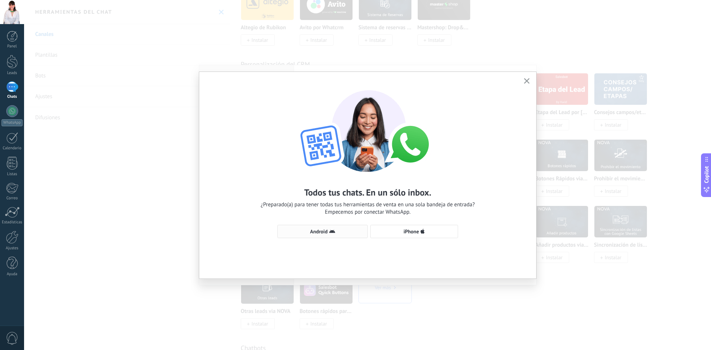
click at [323, 236] on button "Android" at bounding box center [323, 231] width 90 height 13
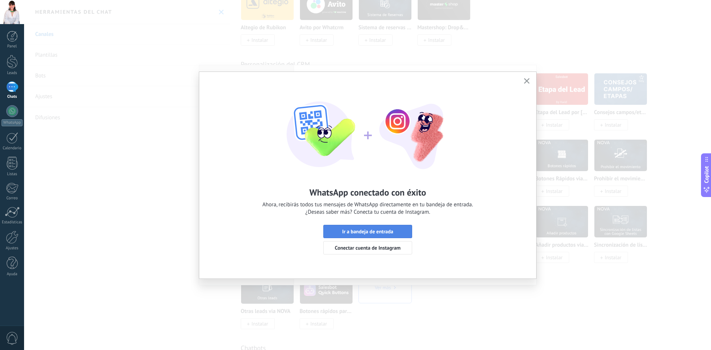
click at [368, 232] on span "Ir a bandeja de entrada" at bounding box center [367, 231] width 51 height 5
